Goal: Information Seeking & Learning: Learn about a topic

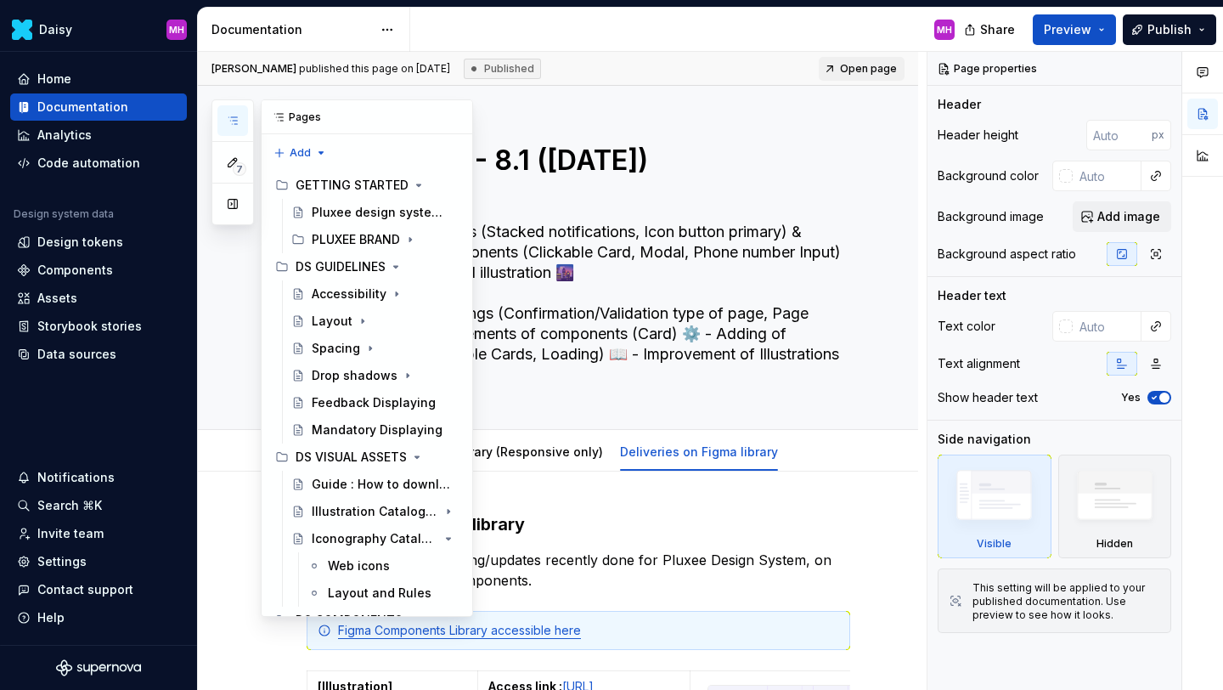
click at [236, 122] on icon "button" at bounding box center [233, 121] width 14 height 14
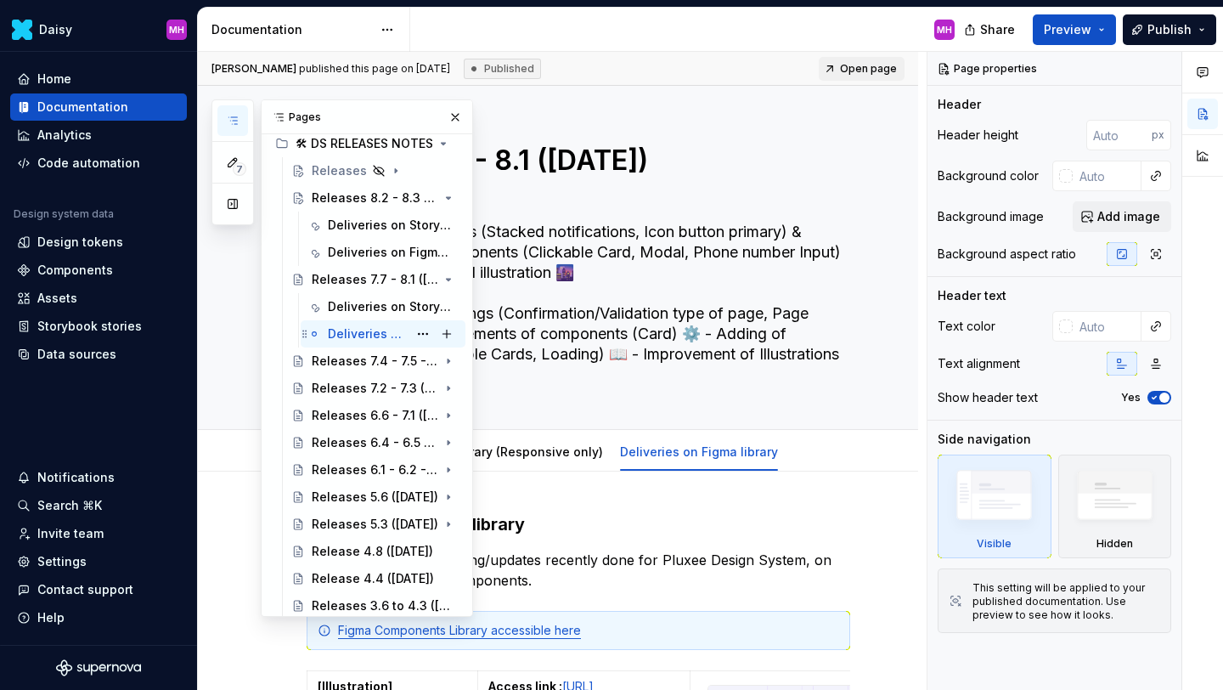
scroll to position [501, 0]
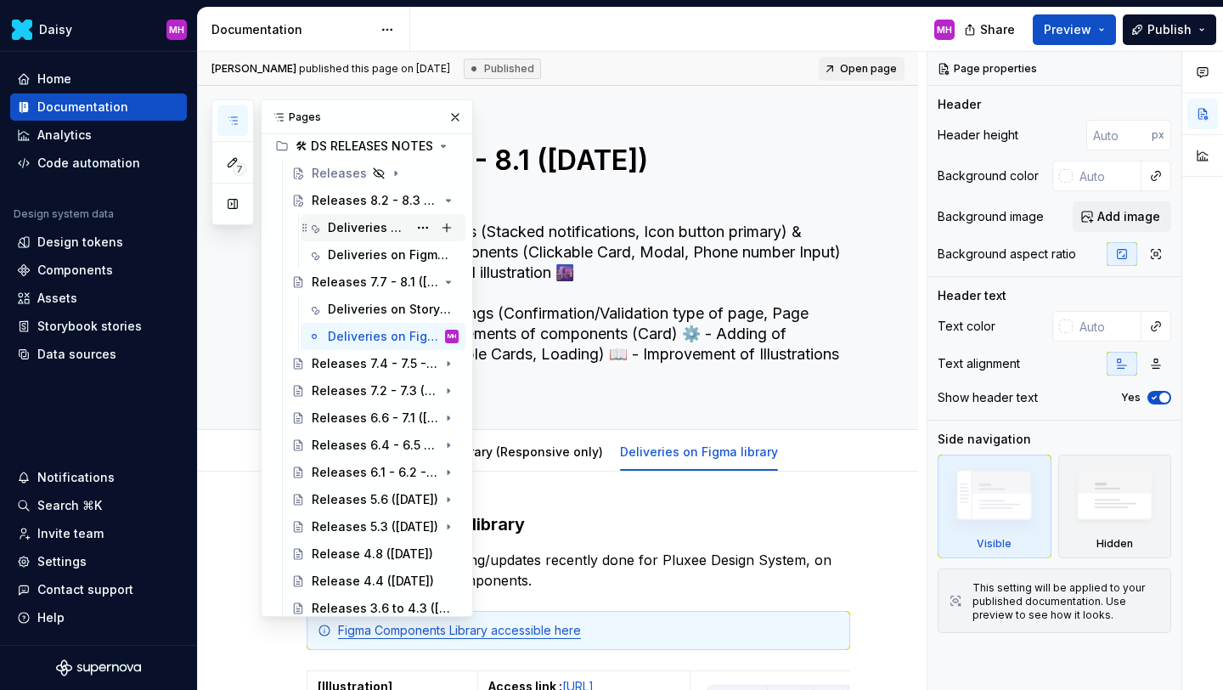
click at [379, 230] on div "Deliveries on Storybook library (Responsive only)" at bounding box center [368, 227] width 80 height 17
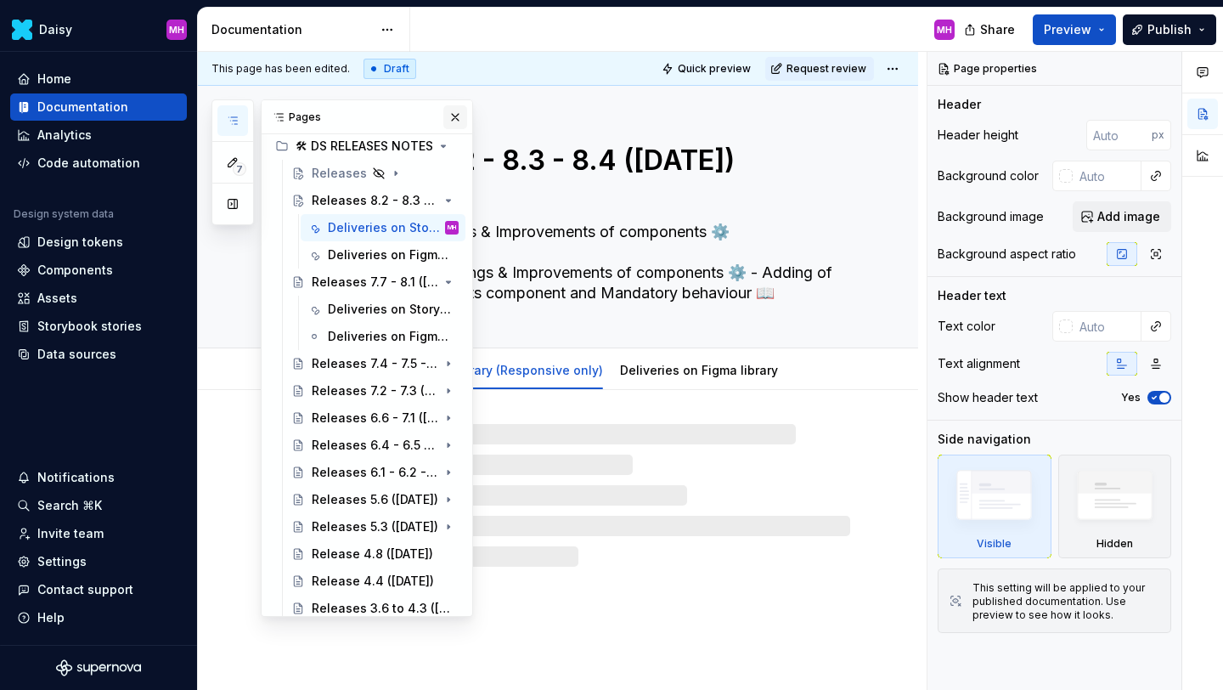
click at [454, 120] on button "button" at bounding box center [455, 117] width 24 height 24
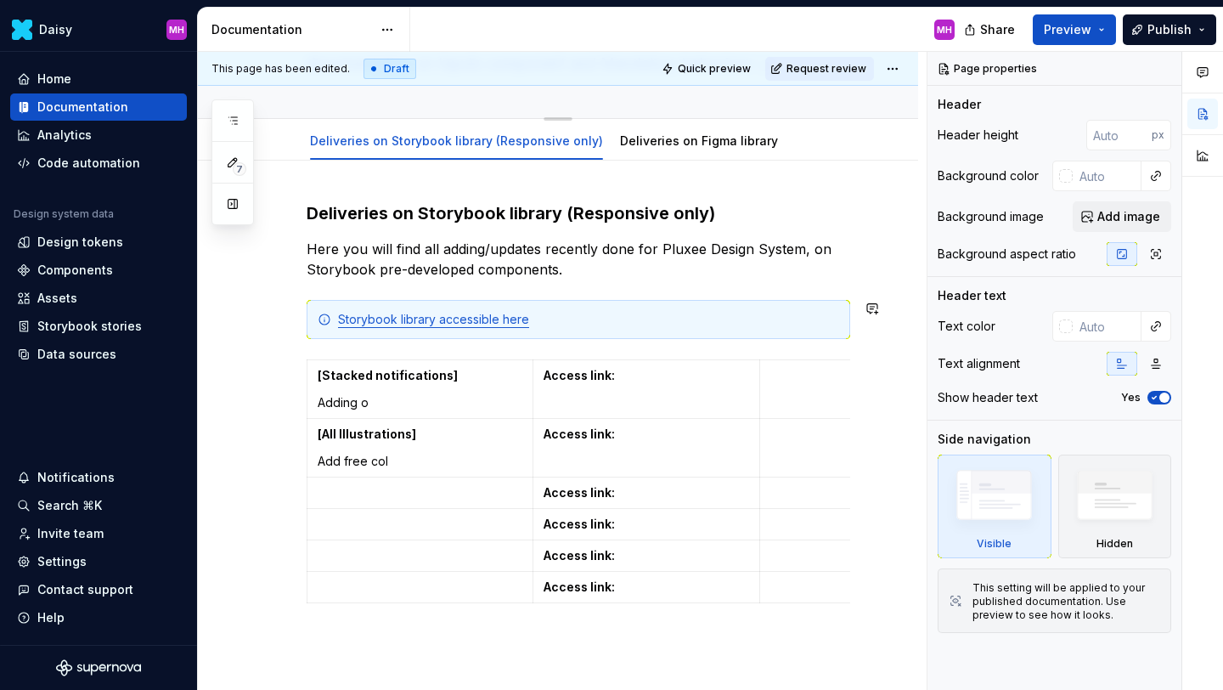
scroll to position [148, 0]
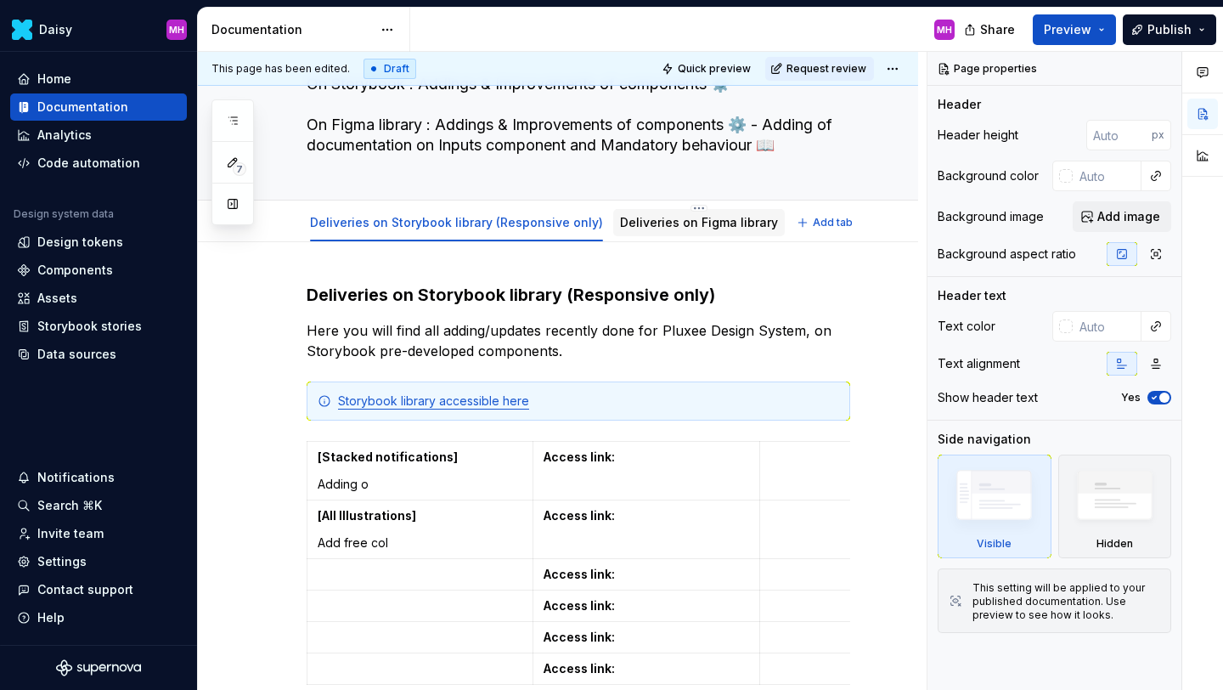
click at [678, 229] on div "Deliveries on Figma library" at bounding box center [699, 222] width 158 height 17
click at [640, 228] on link "Deliveries on Figma library" at bounding box center [699, 222] width 158 height 14
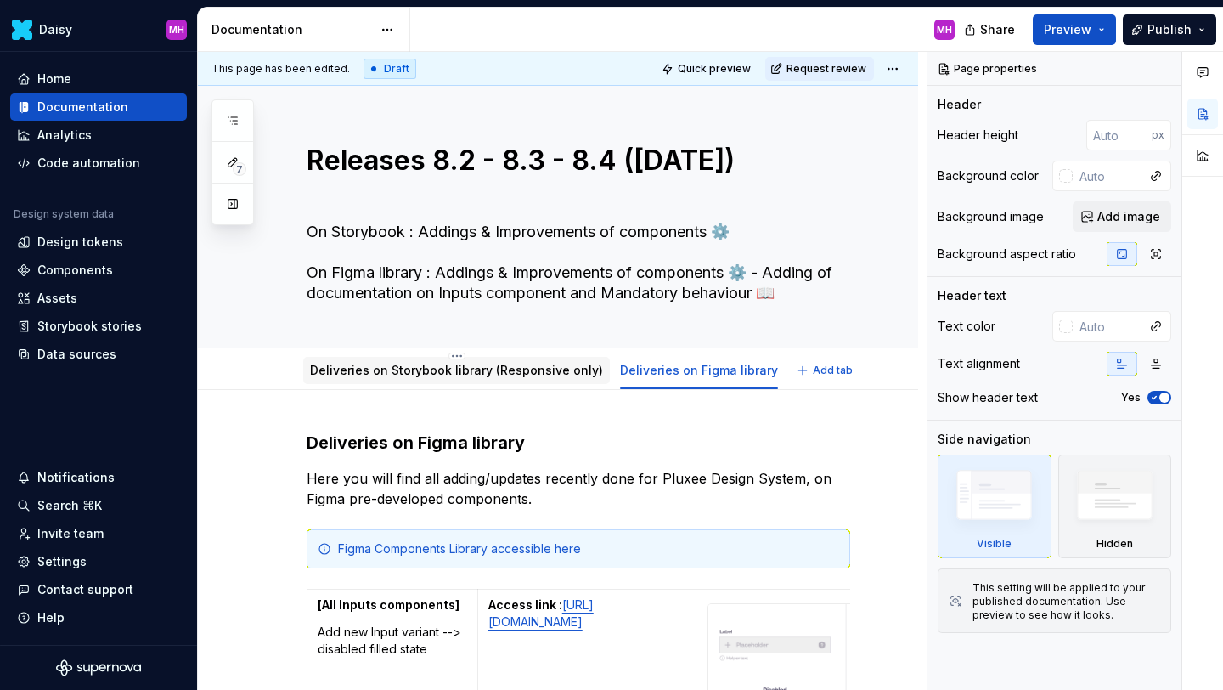
click at [469, 370] on link "Deliveries on Storybook library (Responsive only)" at bounding box center [456, 370] width 293 height 14
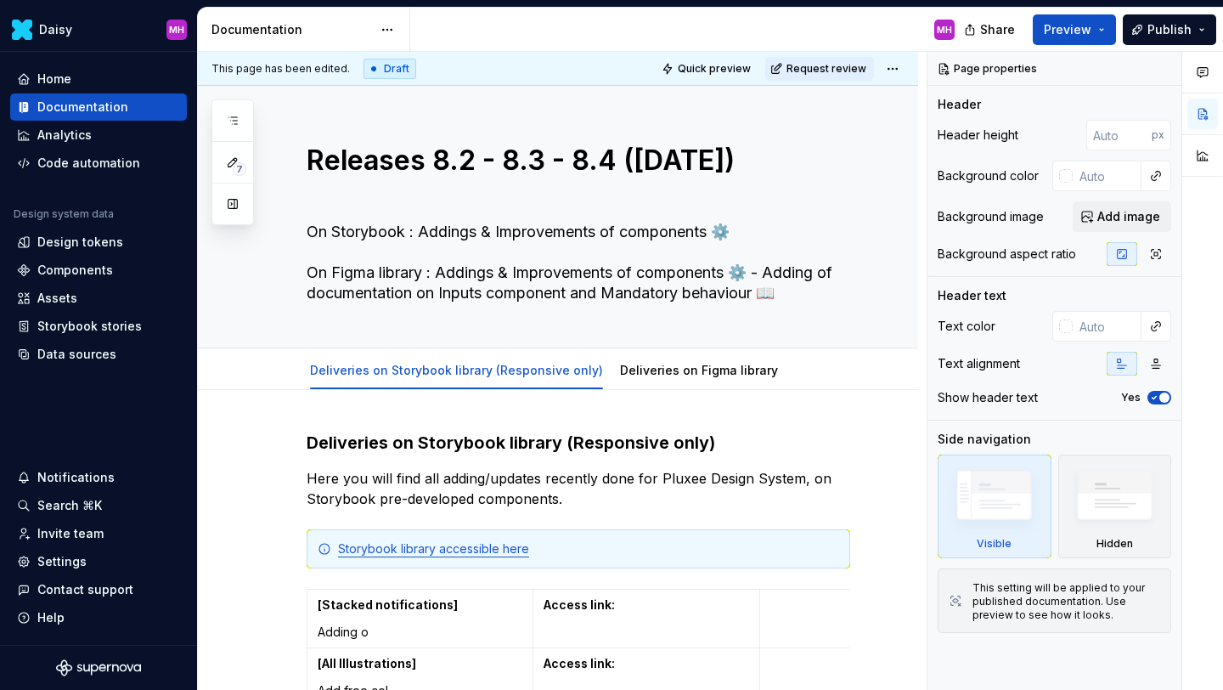
type textarea "*"
